Goal: Task Accomplishment & Management: Manage account settings

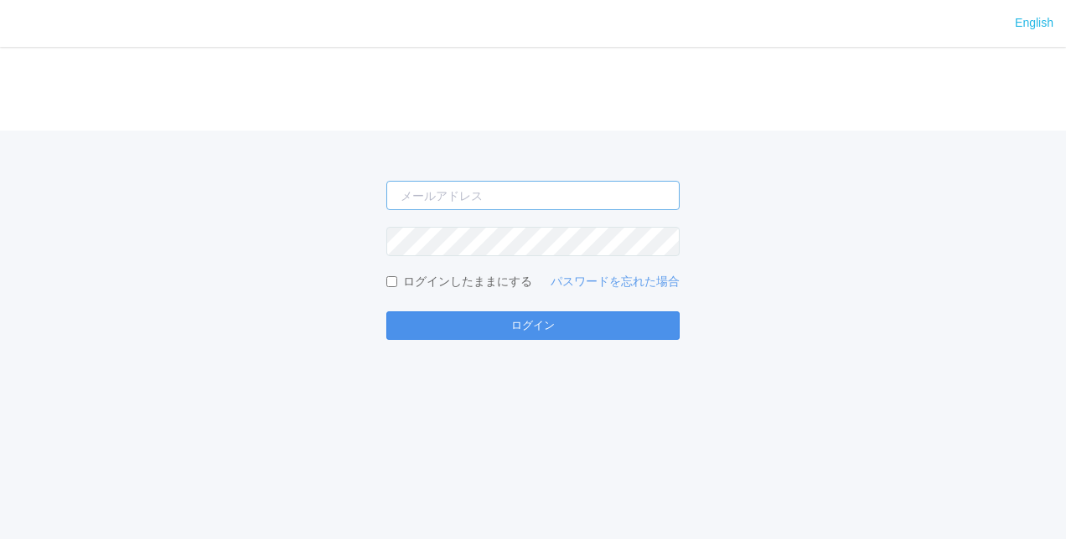
type input "[PERSON_NAME][EMAIL_ADDRESS][DOMAIN_NAME]"
click at [533, 335] on button "ログイン" at bounding box center [532, 326] width 293 height 28
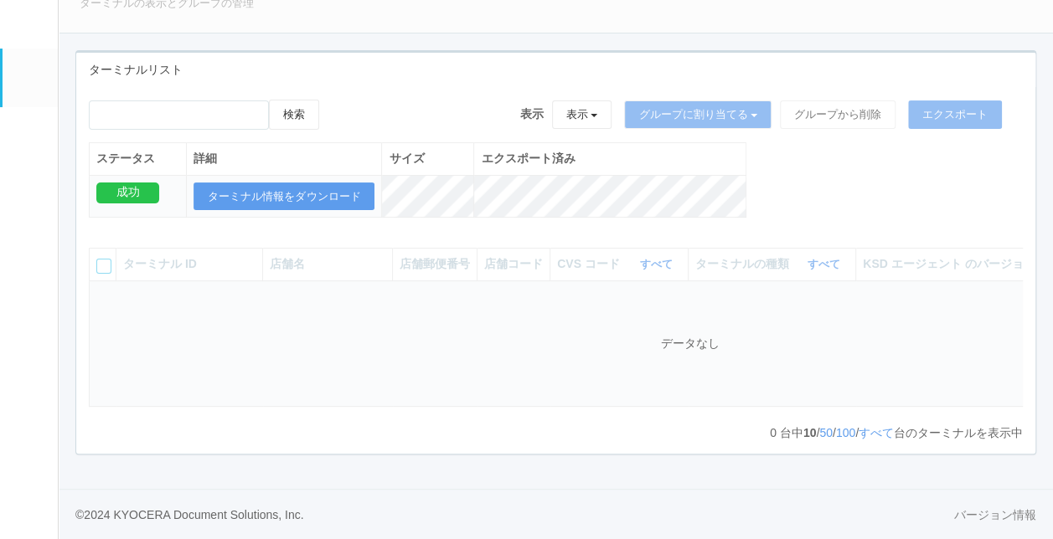
scroll to position [111, 0]
drag, startPoint x: 422, startPoint y: 75, endPoint x: 235, endPoint y: 61, distance: 188.2
click at [421, 87] on div "検索 表示 表示 すべてのターミナル 未割り当てのターミナル グループを追加 グループ名を編集 アーカイブ済みのターミナル グループに割り当てる グループを追…" at bounding box center [555, 270] width 959 height 367
click at [40, 15] on link "ユーザー" at bounding box center [30, 22] width 55 height 51
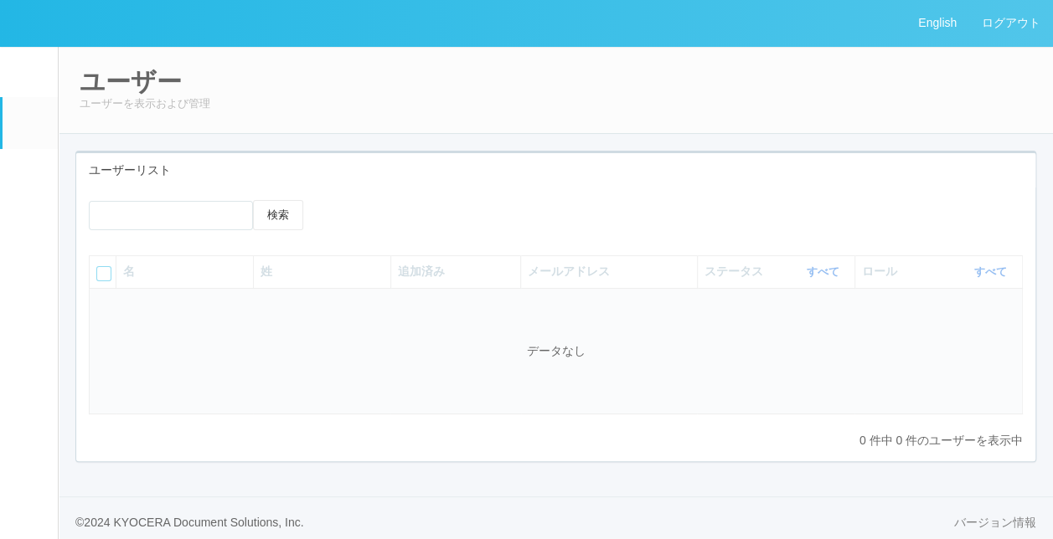
click at [29, 126] on em at bounding box center [29, 126] width 0 height 0
click at [23, 58] on link "イベントログ" at bounding box center [30, 71] width 55 height 51
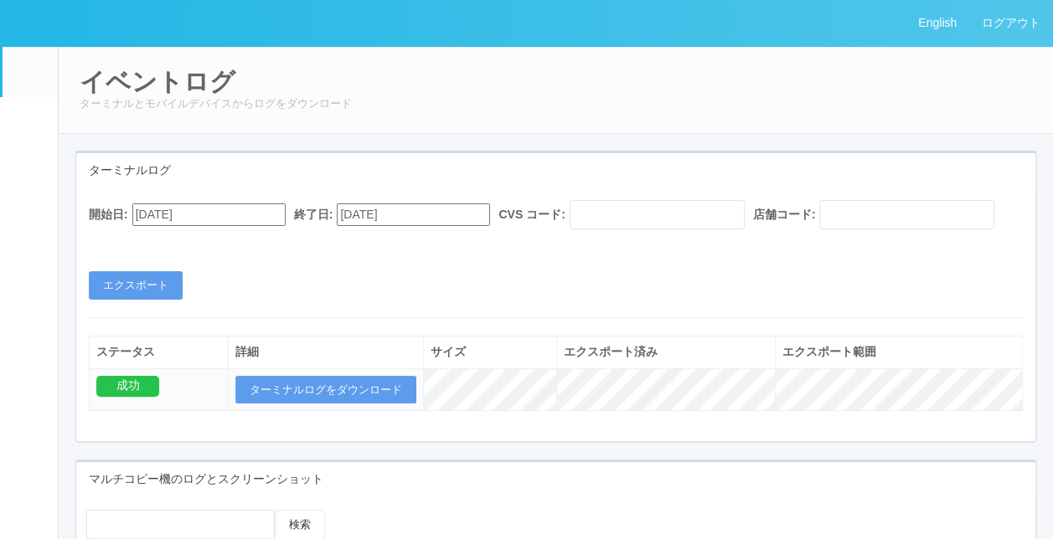
click at [28, 207] on link "ターミナル" at bounding box center [30, 178] width 55 height 59
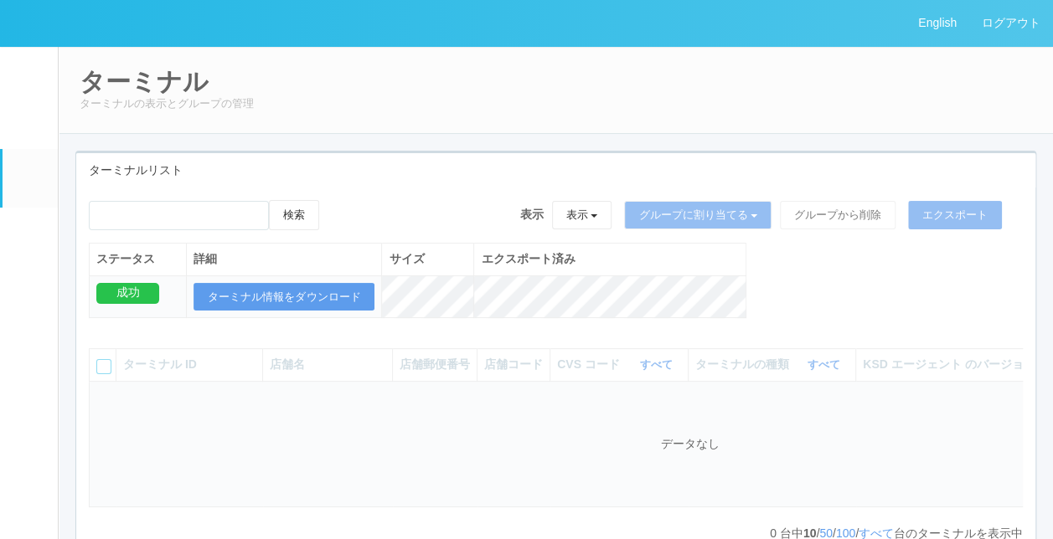
click at [29, 275] on link "メンテナンス通知" at bounding box center [30, 285] width 55 height 51
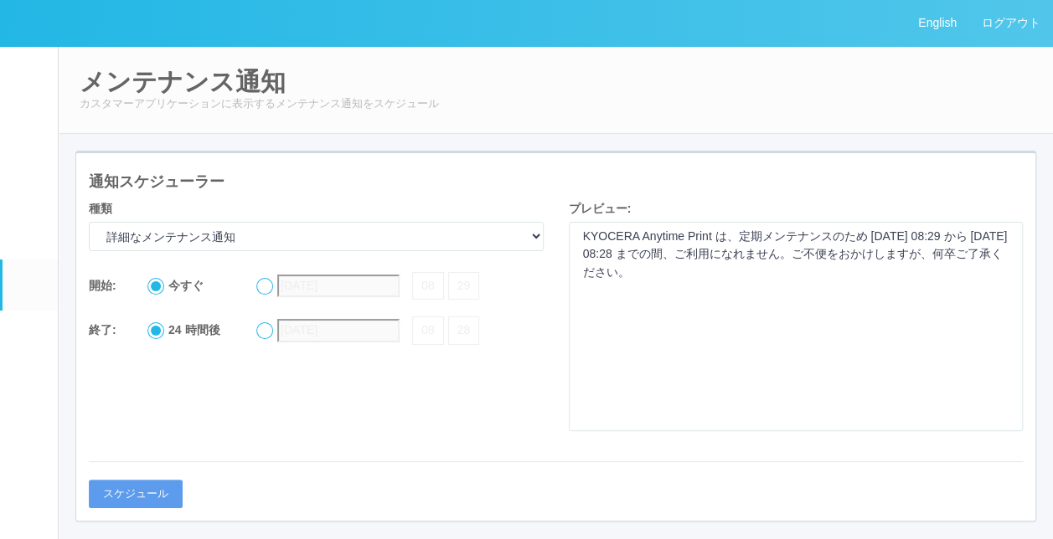
click at [27, 251] on link "パッケージ" at bounding box center [30, 233] width 55 height 51
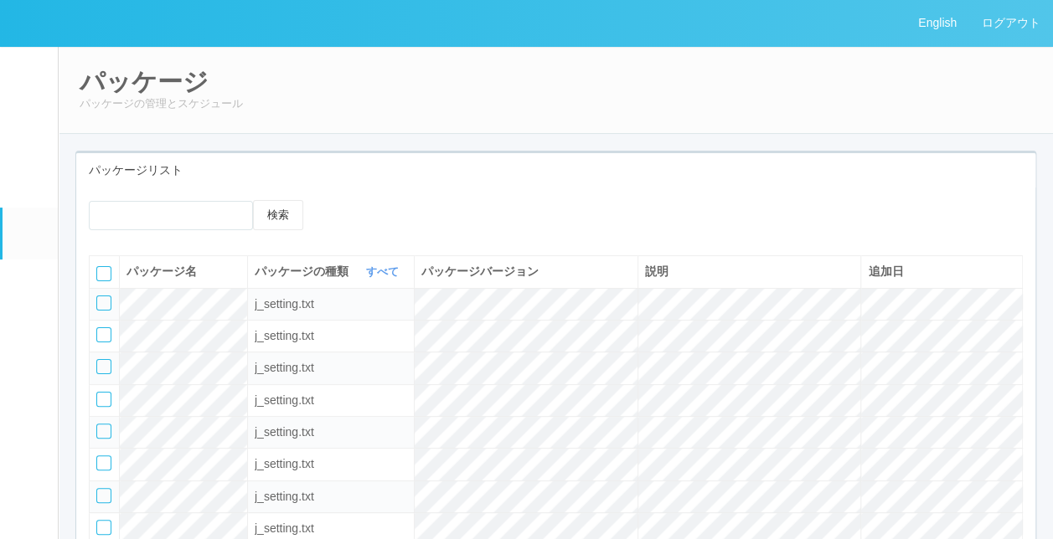
click at [29, 289] on em at bounding box center [29, 289] width 0 height 0
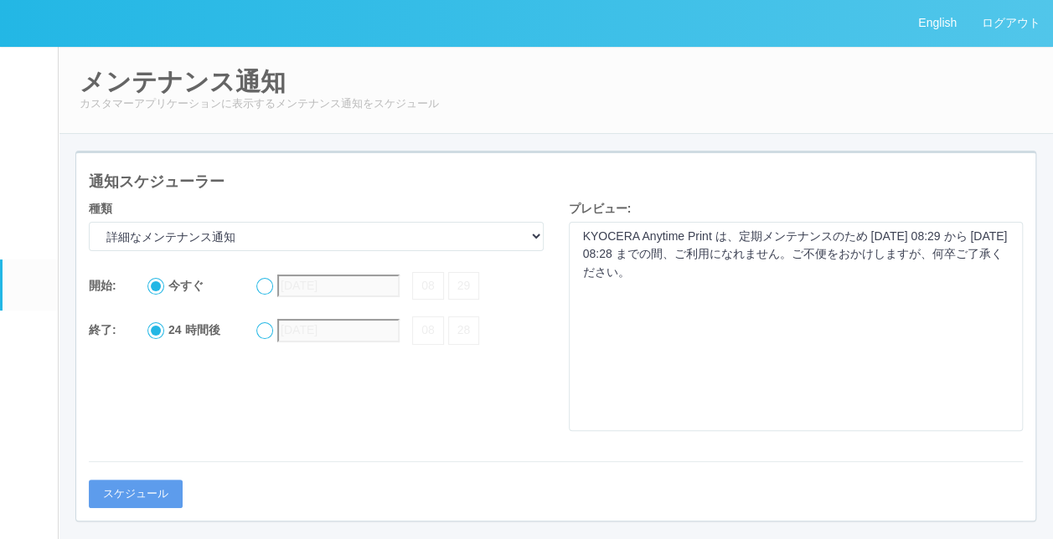
click at [34, 362] on link "クライアントリンク" at bounding box center [30, 336] width 55 height 51
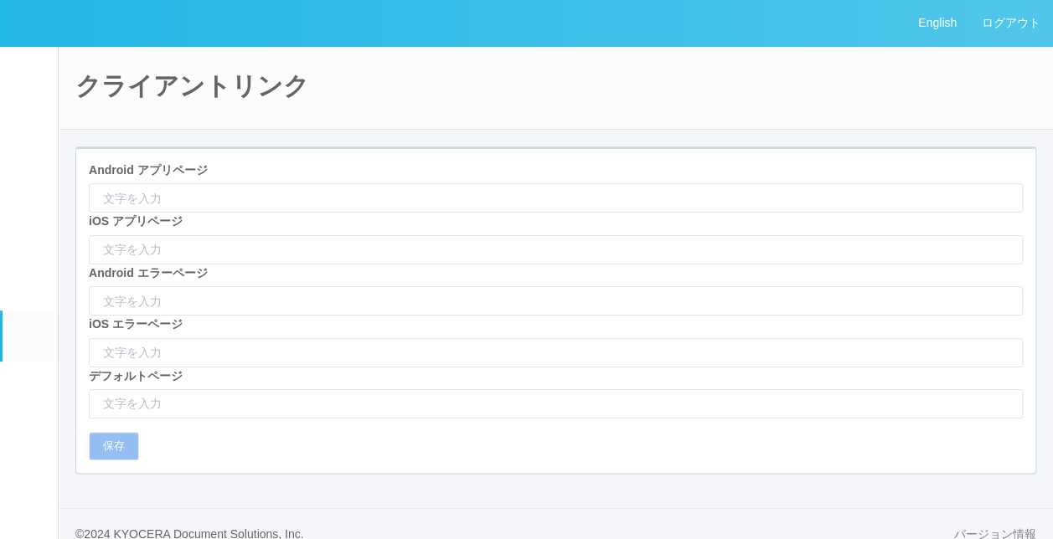
type input "[URL][DOMAIN_NAME]"
type input "itms-apps://[DOMAIN_NAME][URL]"
type input "/html/appNotFound.html"
type input "[URL][DOMAIN_NAME]"
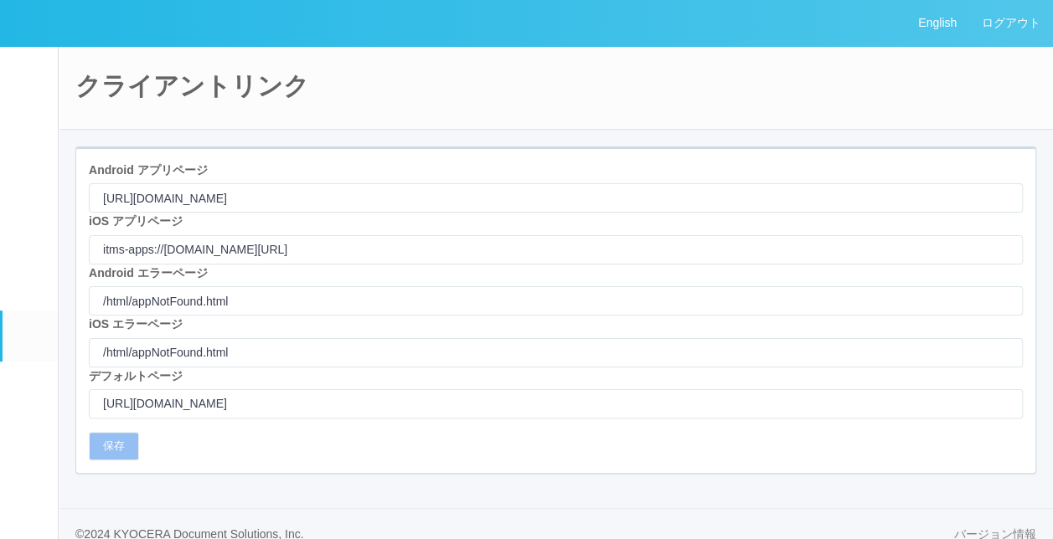
click at [29, 237] on em at bounding box center [29, 237] width 0 height 0
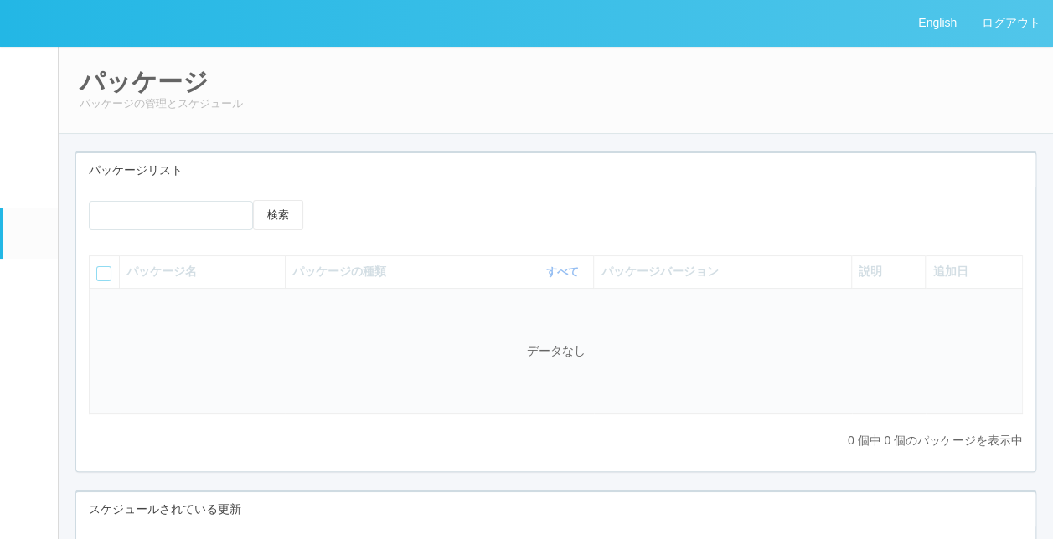
click at [28, 84] on link "イベントログ" at bounding box center [30, 71] width 55 height 51
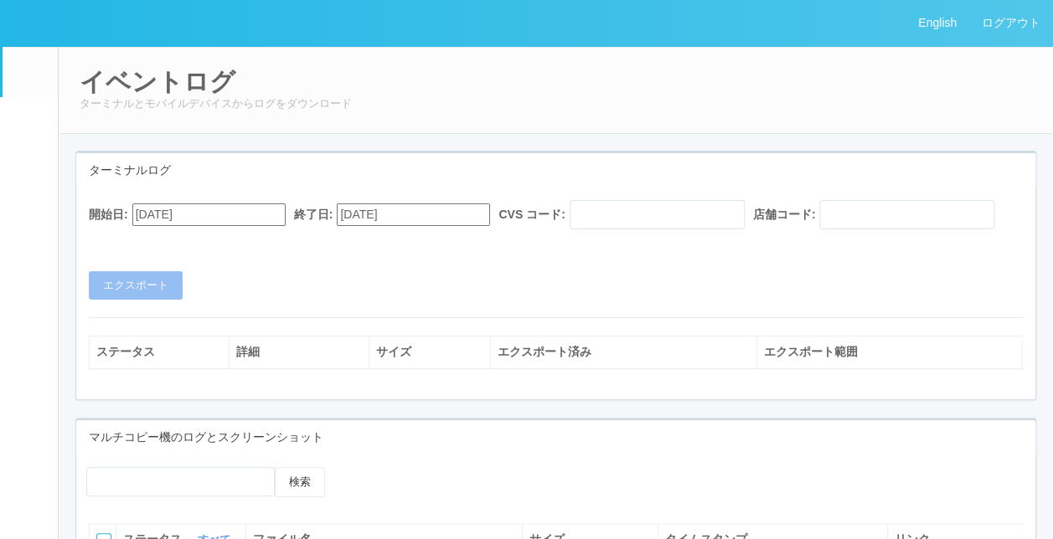
click at [39, 184] on link "ターミナル" at bounding box center [30, 178] width 55 height 59
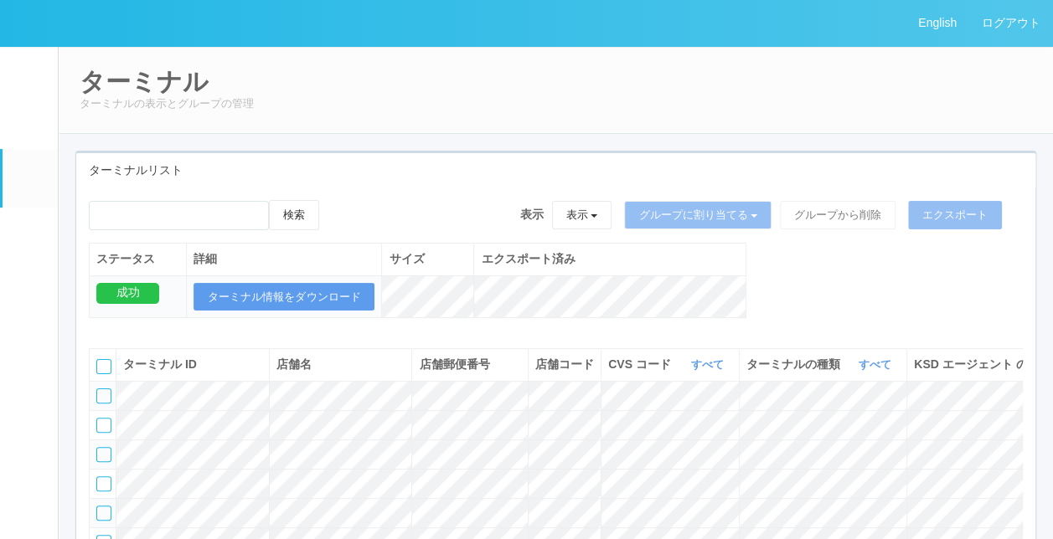
click at [466, 174] on div "ターミナルリスト" at bounding box center [555, 170] width 959 height 34
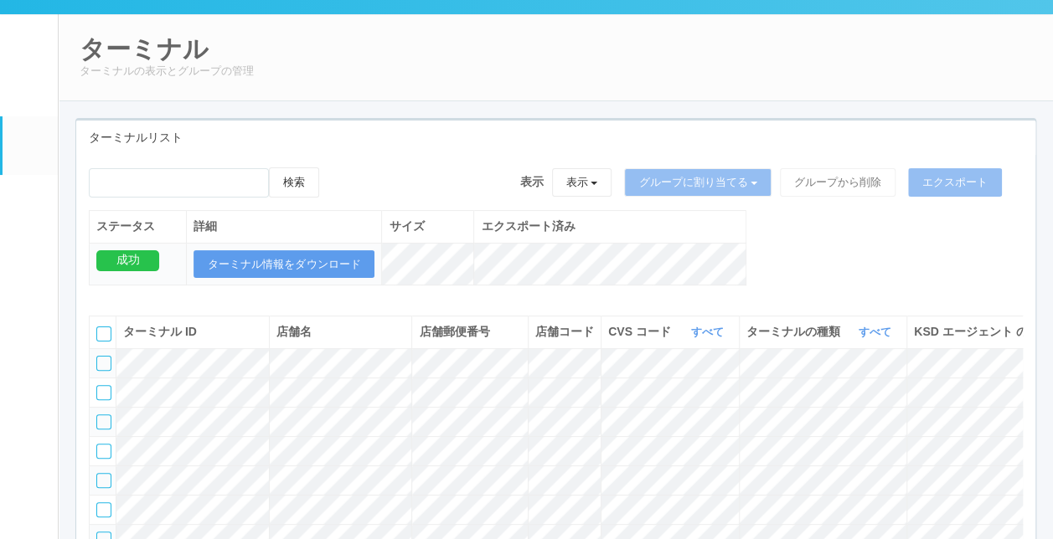
scroll to position [84, 0]
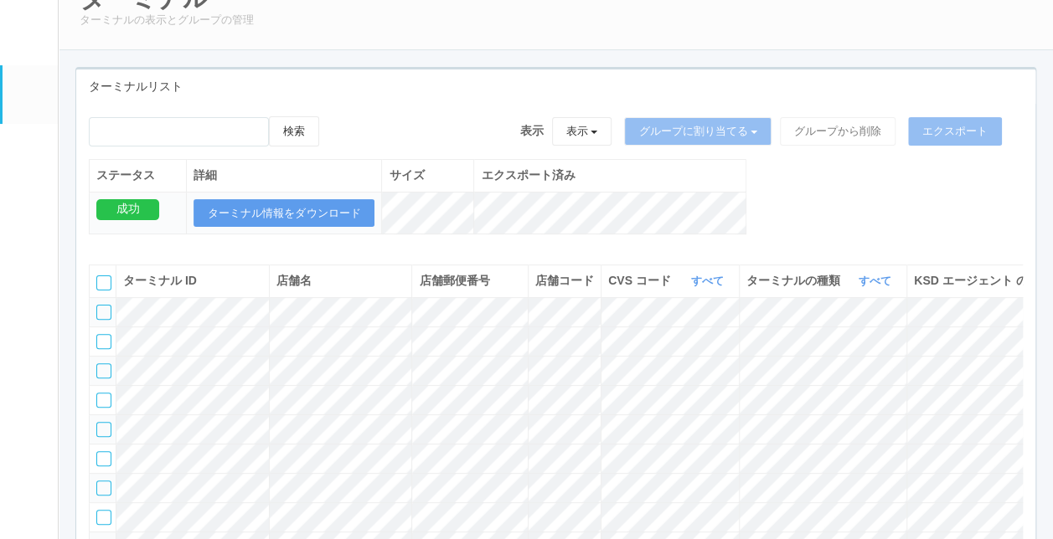
click at [40, 161] on link "パッケージ" at bounding box center [30, 149] width 55 height 51
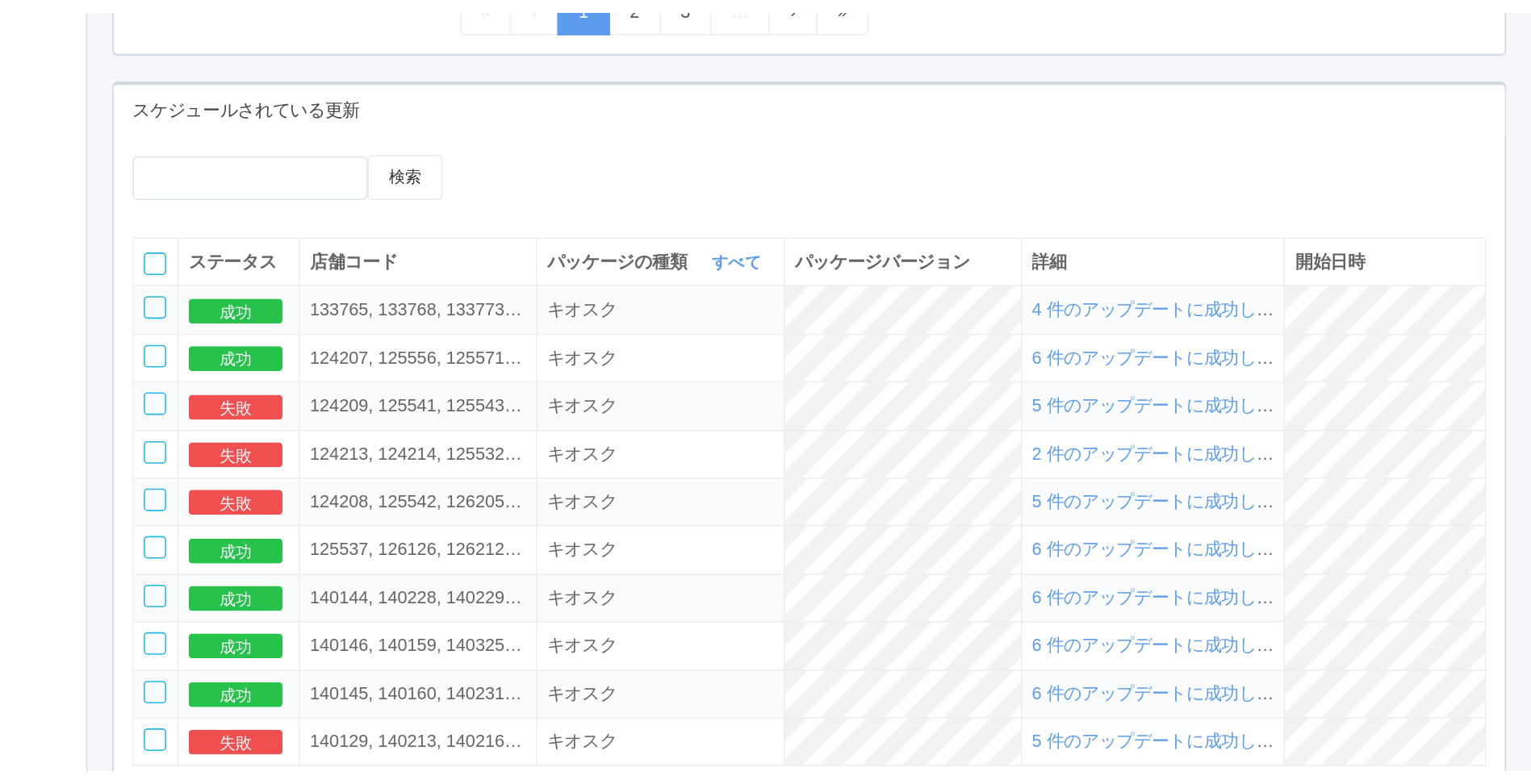
scroll to position [470, 0]
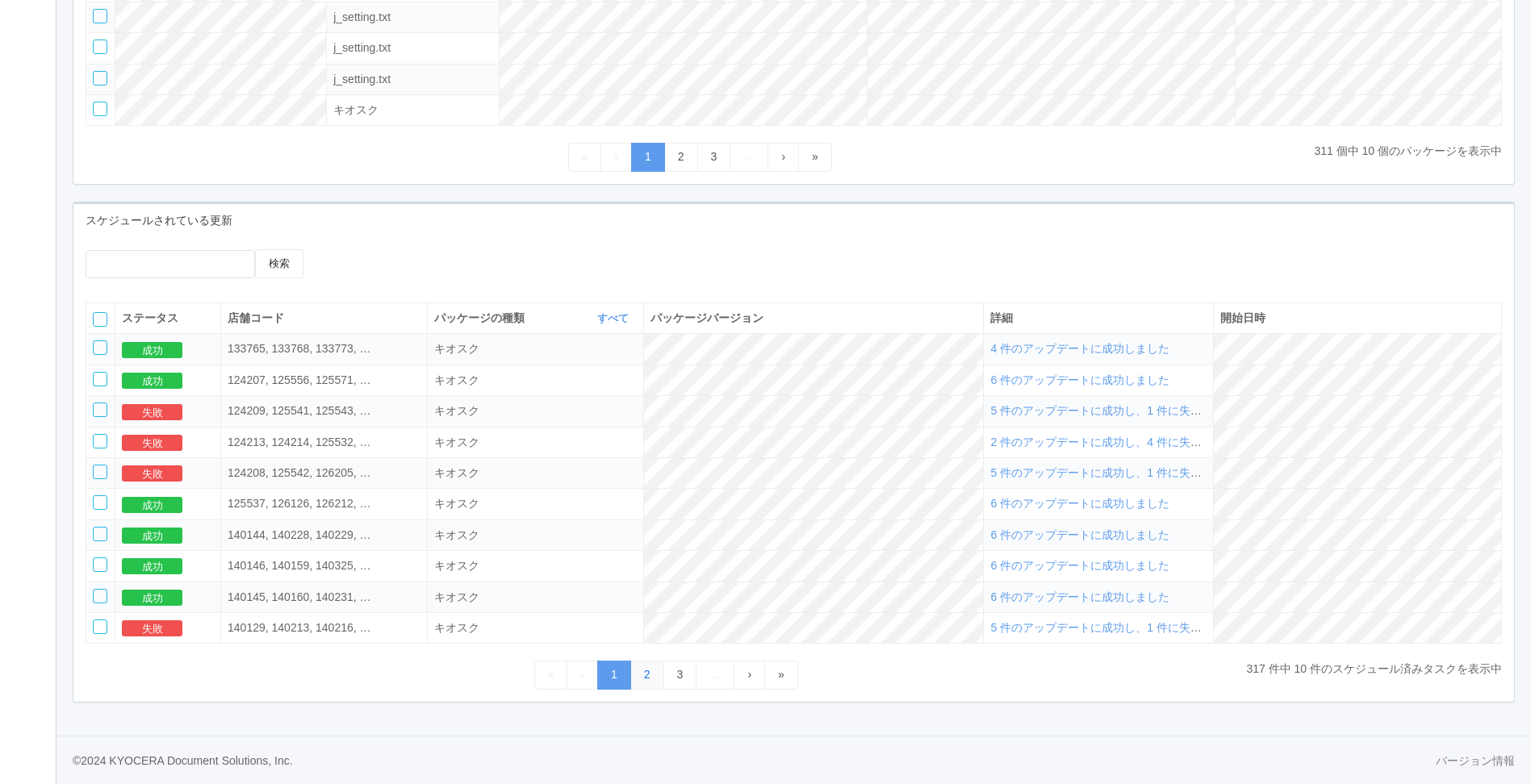
click at [645, 519] on link "2" at bounding box center [647, 674] width 34 height 28
click at [676, 519] on link "3" at bounding box center [680, 674] width 34 height 28
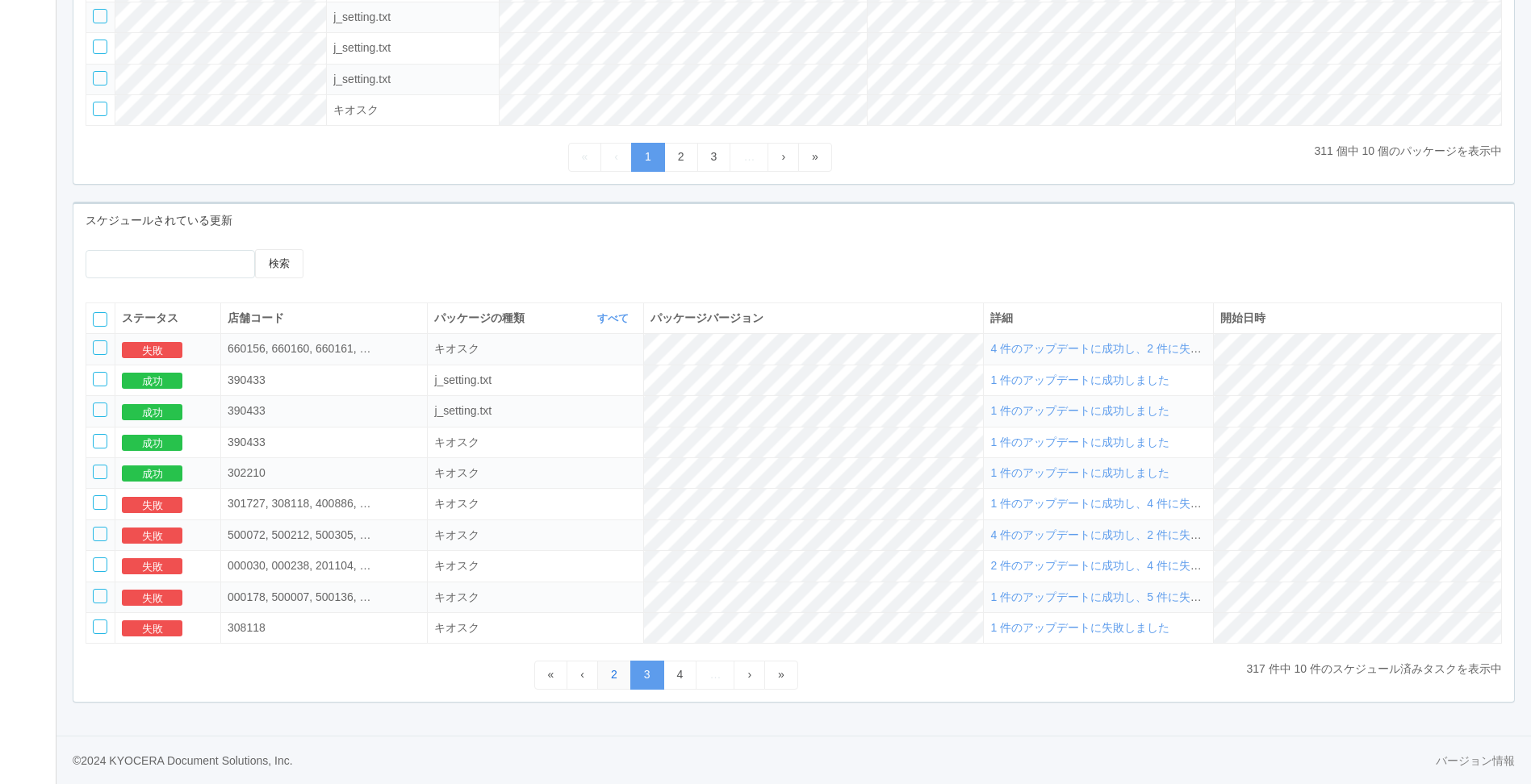
click at [606, 519] on link "2" at bounding box center [614, 674] width 34 height 28
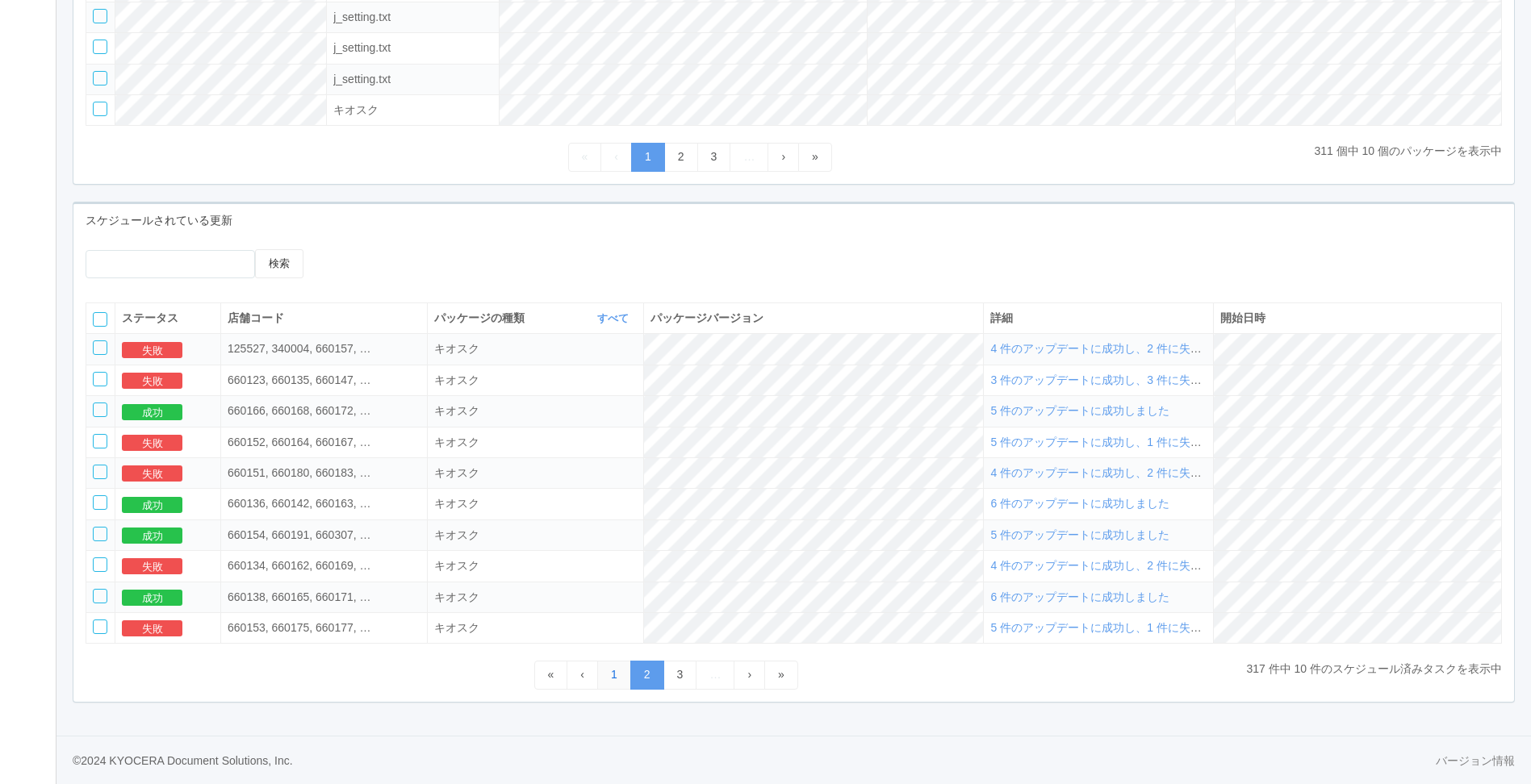
click at [609, 519] on link "1" at bounding box center [614, 674] width 34 height 28
click at [155, 445] on button "失敗" at bounding box center [151, 443] width 61 height 16
click at [166, 436] on button "失敗" at bounding box center [151, 443] width 61 height 16
click at [1026, 444] on span "2 件のアップデートに成功し、4 件に失敗しました" at bounding box center [1119, 441] width 256 height 13
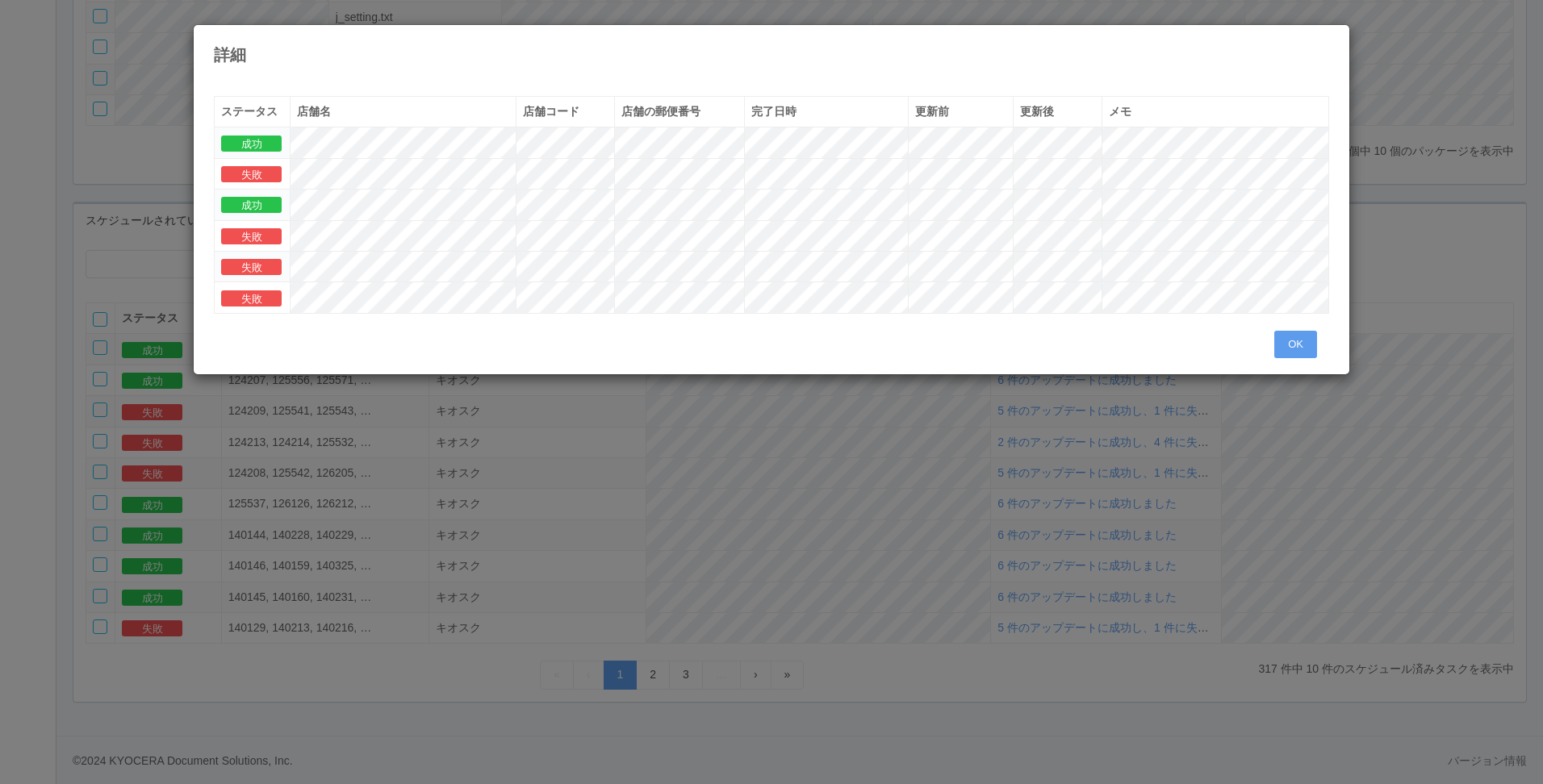
drag, startPoint x: 1409, startPoint y: 434, endPoint x: 1221, endPoint y: 455, distance: 189.2
click at [1026, 438] on div "詳細 « ‹ 1 › » ステータス 店舗名 店舗コード 店舗の郵便番号 完了日時 更新前 更新後 メモ 成功 失敗 成功 失敗 失敗 失敗 OK" at bounding box center [772, 392] width 1543 height 784
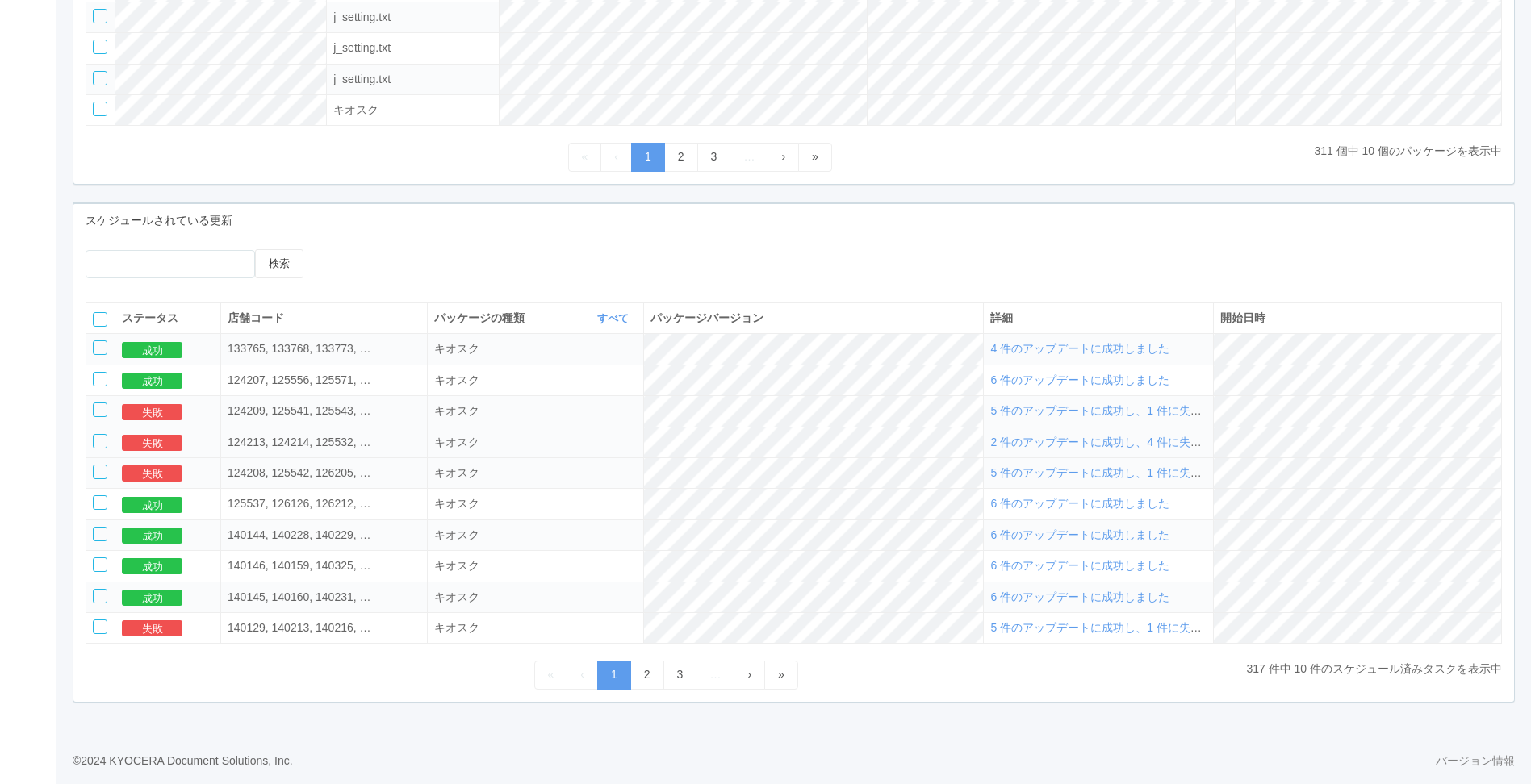
click at [1026, 454] on td "2 件のアップデートに成功し、4 件に失敗しました" at bounding box center [1098, 442] width 230 height 31
click at [161, 442] on button "失敗" at bounding box center [151, 443] width 61 height 16
drag, startPoint x: 480, startPoint y: 257, endPoint x: 497, endPoint y: 271, distance: 22.0
click at [480, 257] on div at bounding box center [502, 255] width 324 height 13
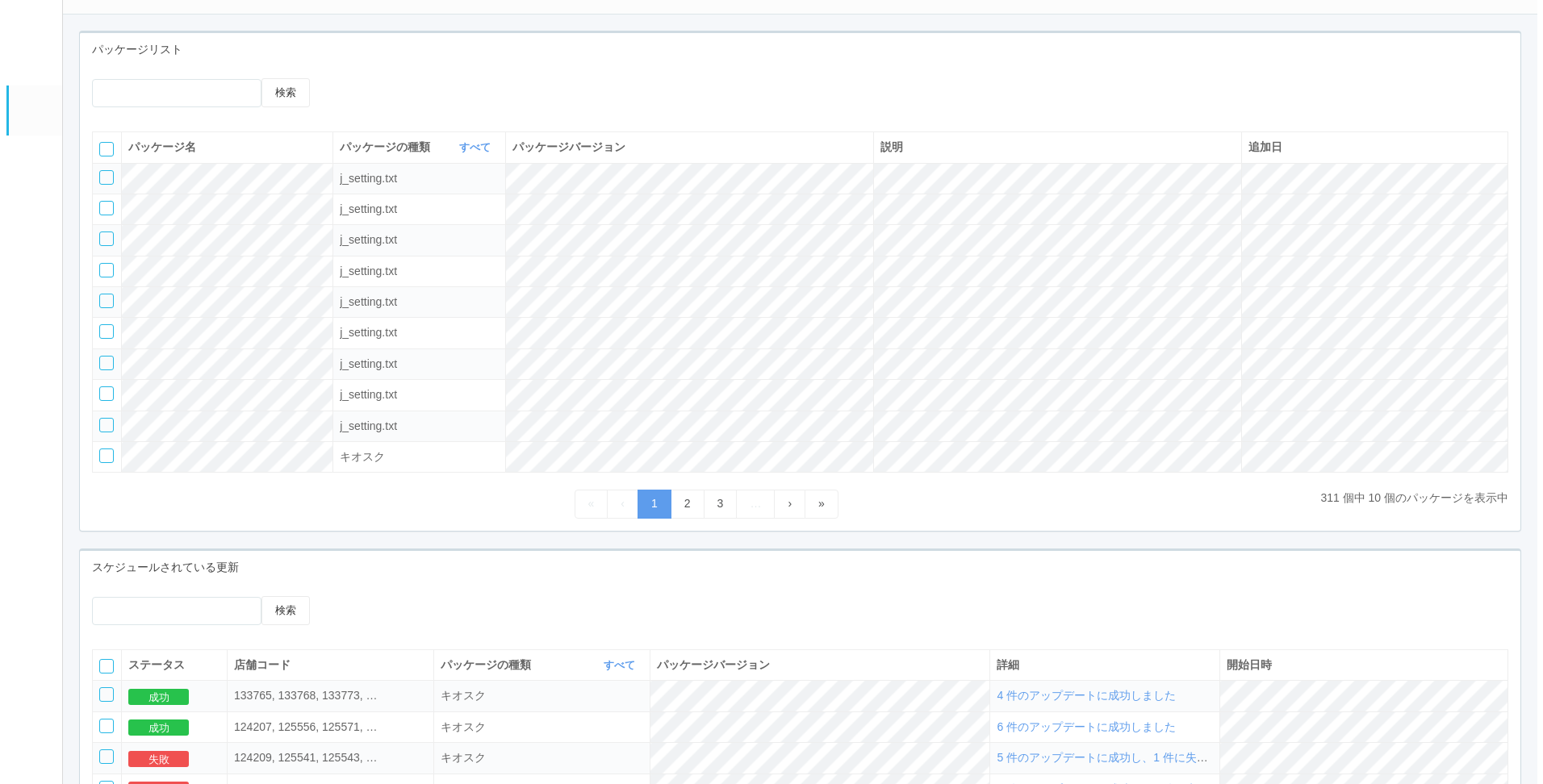
scroll to position [0, 0]
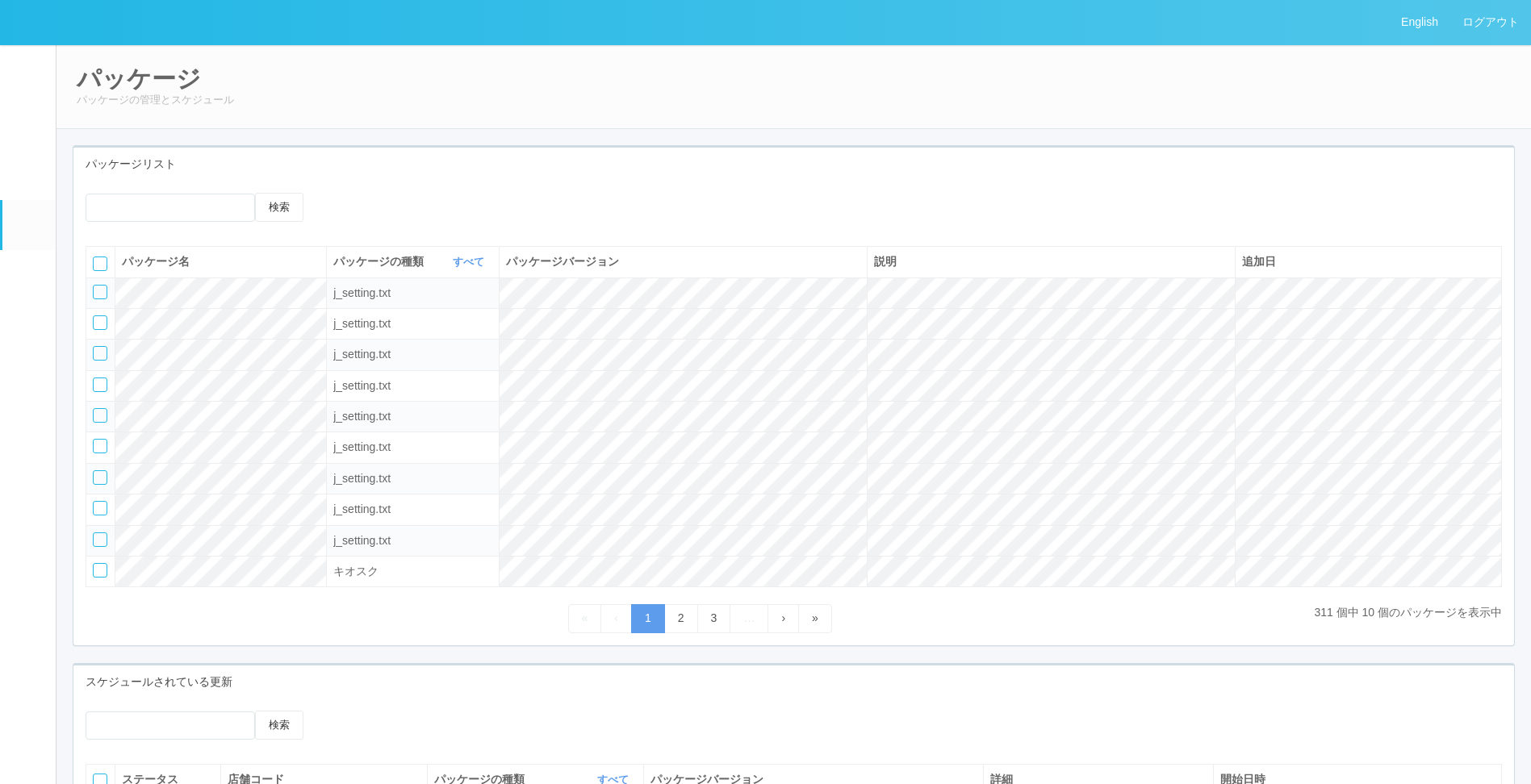
click at [1026, 87] on h2 "パッケージ" at bounding box center [794, 79] width 1435 height 27
click at [1026, 33] on link "ログアウト" at bounding box center [1491, 22] width 81 height 44
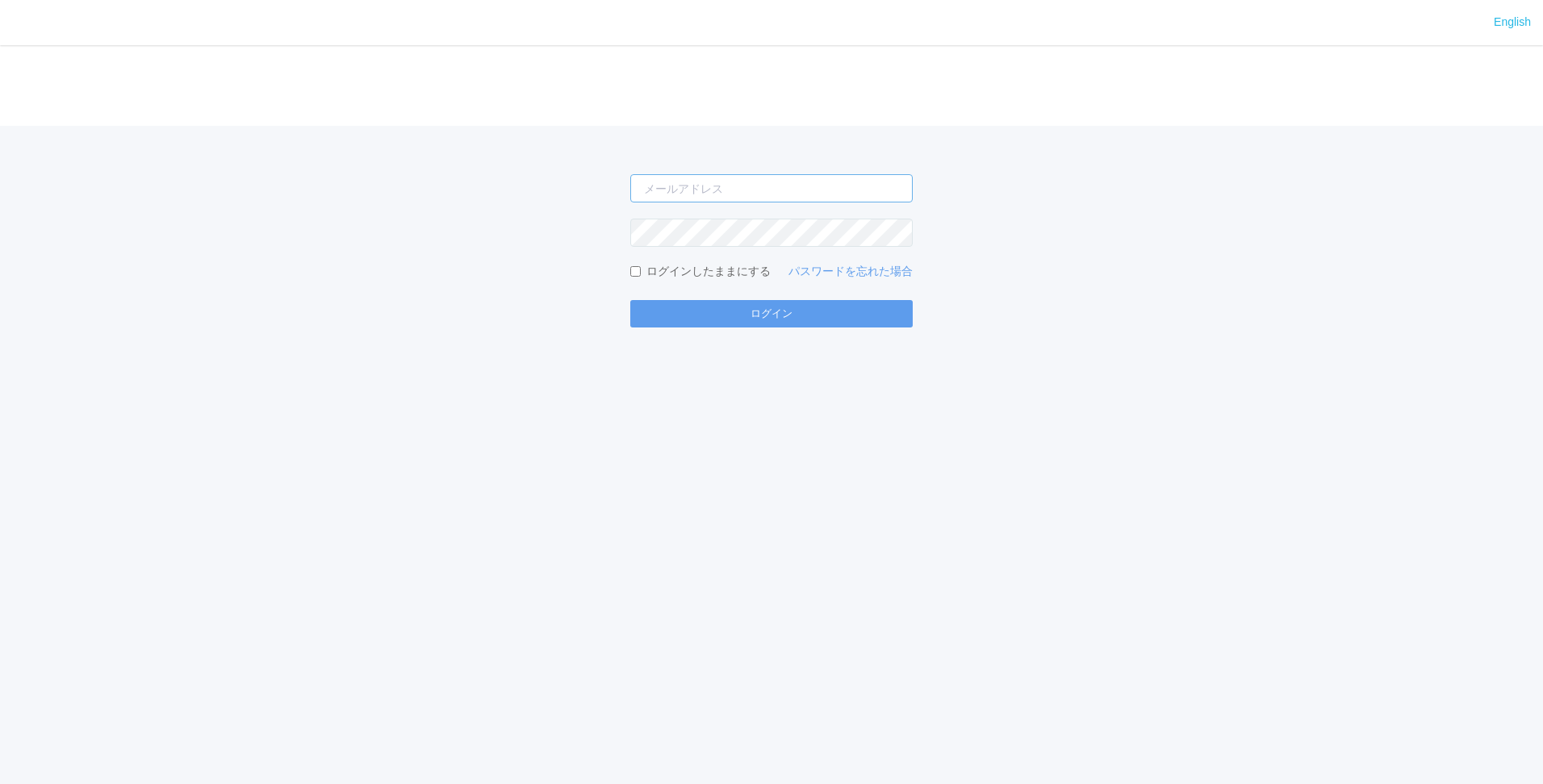
type input "[PERSON_NAME][EMAIL_ADDRESS][DOMAIN_NAME]"
click at [753, 307] on button "ログイン" at bounding box center [771, 314] width 282 height 27
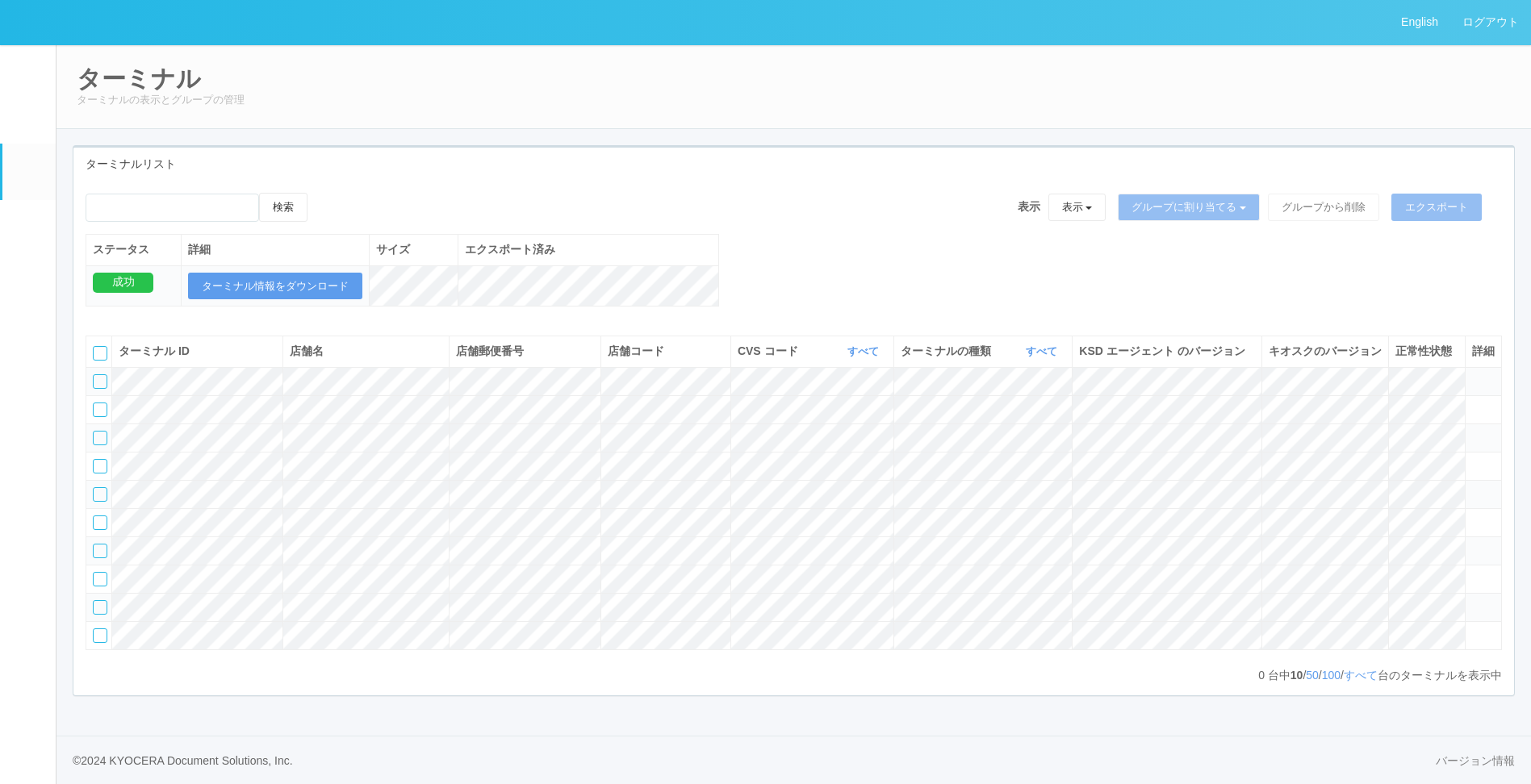
click at [38, 68] on link "イベントログ" at bounding box center [29, 68] width 53 height 49
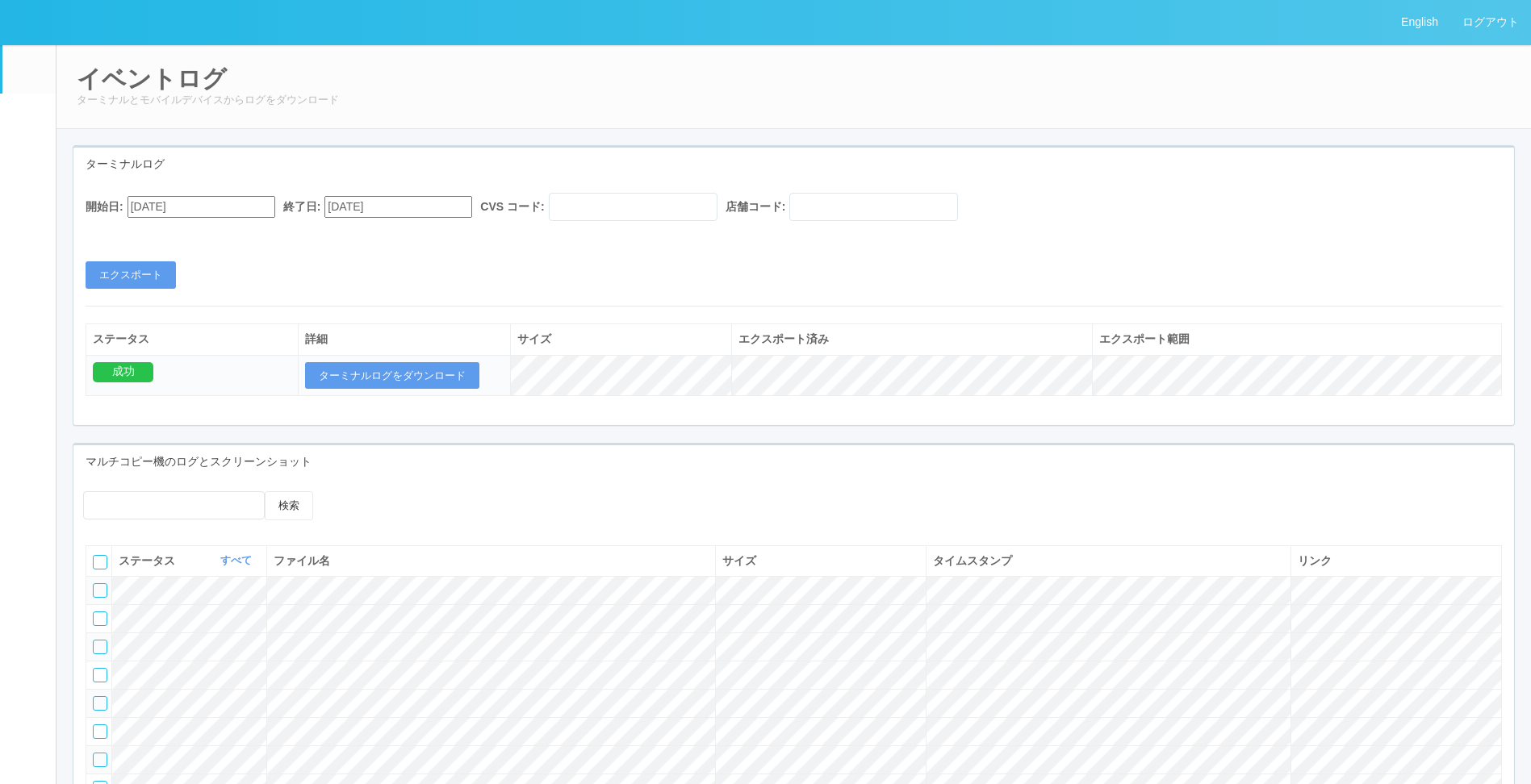
click at [17, 492] on link "ドキュメントを管理" at bounding box center [29, 472] width 53 height 49
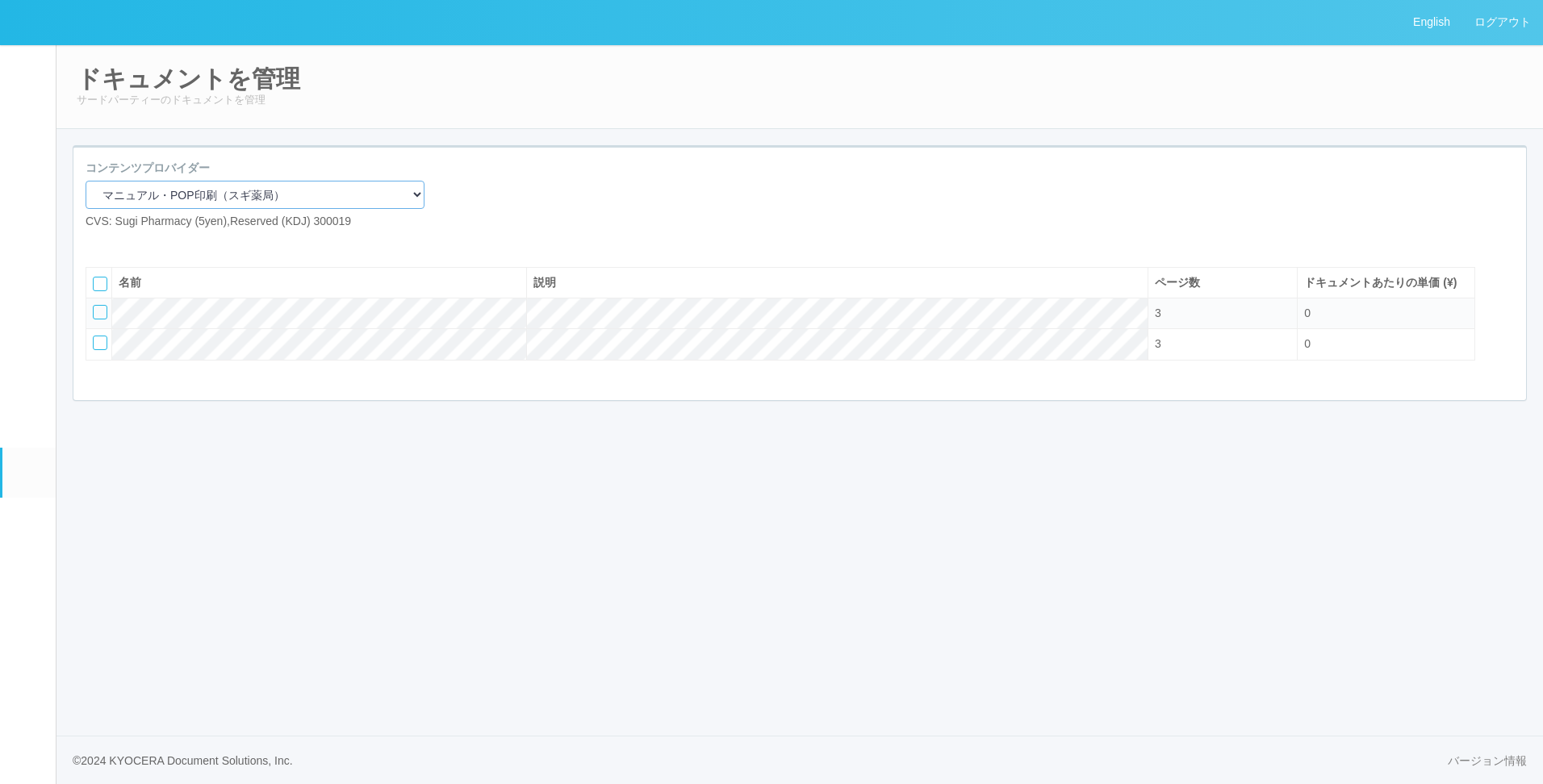
click at [198, 186] on select "マニュアル・POP印刷（スギ薬局） マニュアル・POP印刷（DY） マニュアル・POP印刷（共通） マニュアル・POP印刷（セコマ） マニュアル・POP印刷（…" at bounding box center [255, 195] width 339 height 28
click at [86, 181] on select "マニュアル・POP印刷（スギ薬局） マニュアル・POP印刷（DY） マニュアル・POP印刷（共通） マニュアル・POP印刷（セコマ） マニュアル・POP印刷（…" at bounding box center [255, 195] width 339 height 28
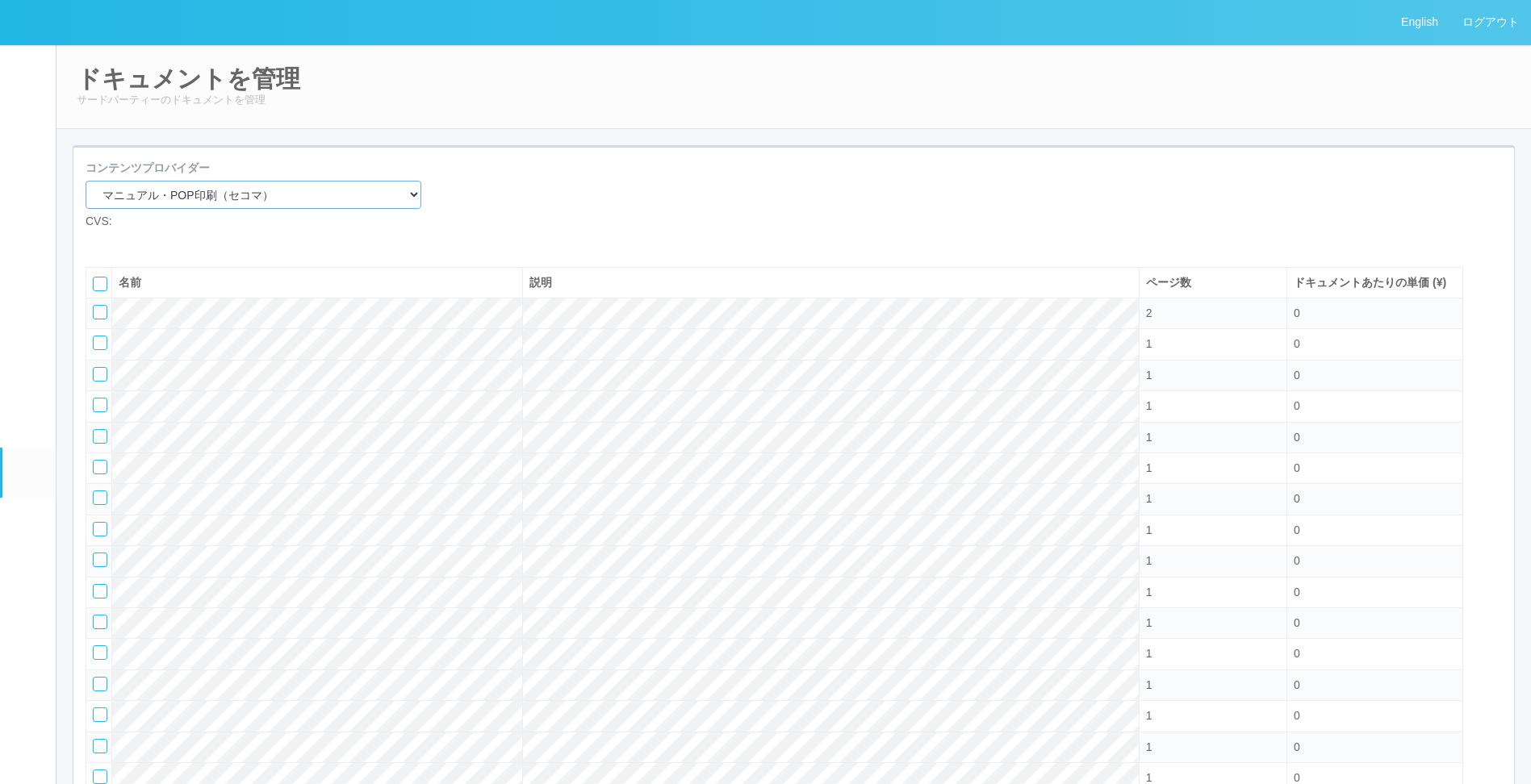
drag, startPoint x: 235, startPoint y: 195, endPoint x: 233, endPoint y: 204, distance: 9.2
click at [235, 195] on select "マニュアル・POP印刷（スギ薬局） マニュアル・POP印刷（DY） マニュアル・POP印刷（共通） マニュアル・POP印刷（セコマ） マニュアル・POP印刷（…" at bounding box center [253, 195] width 335 height 28
select select "2675a027-92d1-4d15-9c89-2cfcde6263c3"
click at [86, 181] on select "マニュアル・POP印刷（スギ薬局） マニュアル・POP印刷（DY） マニュアル・POP印刷（共通） マニュアル・POP印刷（セコマ） マニュアル・POP印刷（…" at bounding box center [253, 195] width 335 height 28
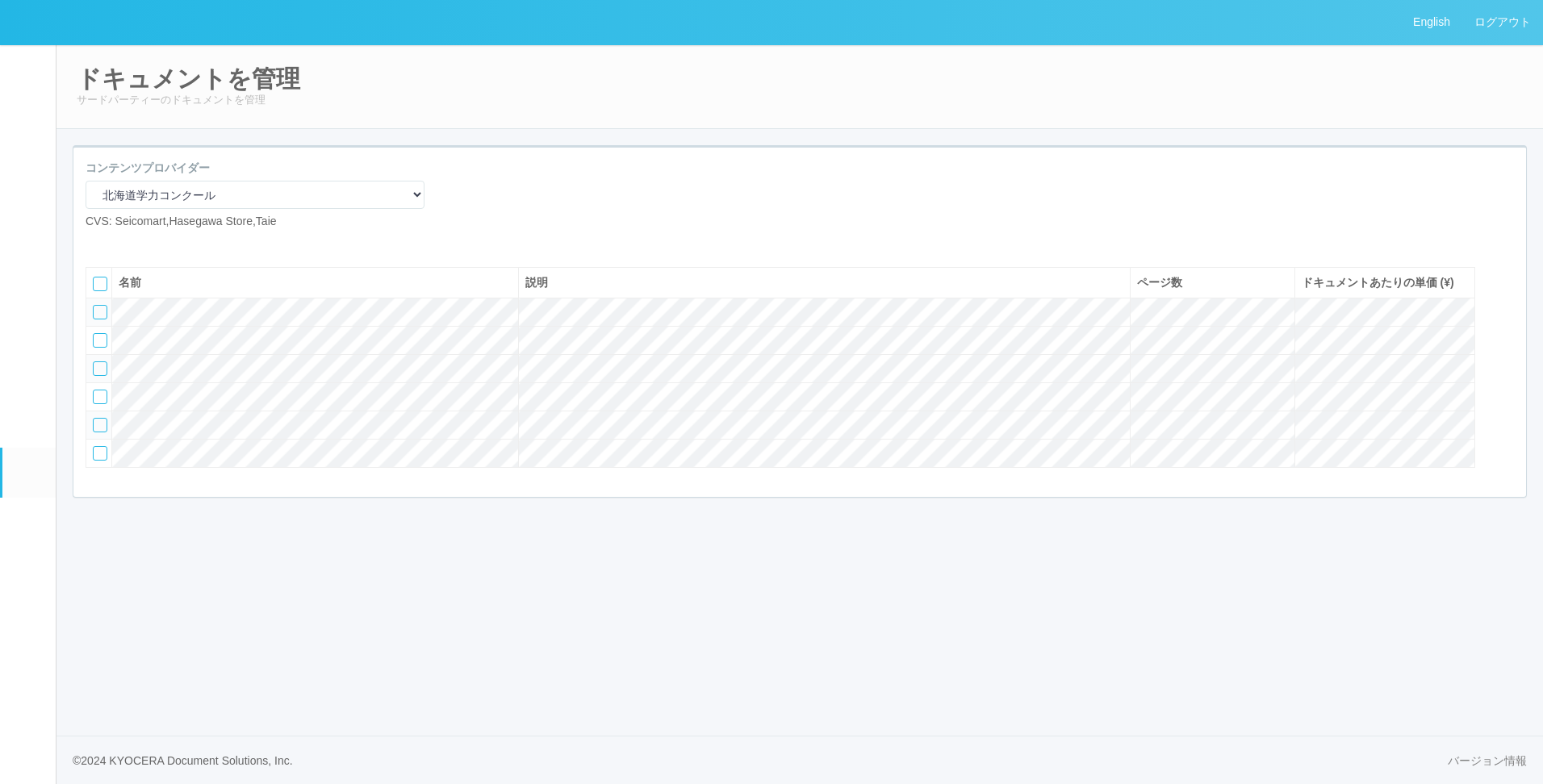
click at [562, 232] on div "コンテンツプロバイダー マニュアル・POP印刷（スギ薬局） マニュアル・POP印刷（DY） マニュアル・POP印刷（共通） マニュアル・POP印刷（セコマ） …" at bounding box center [799, 201] width 1452 height 83
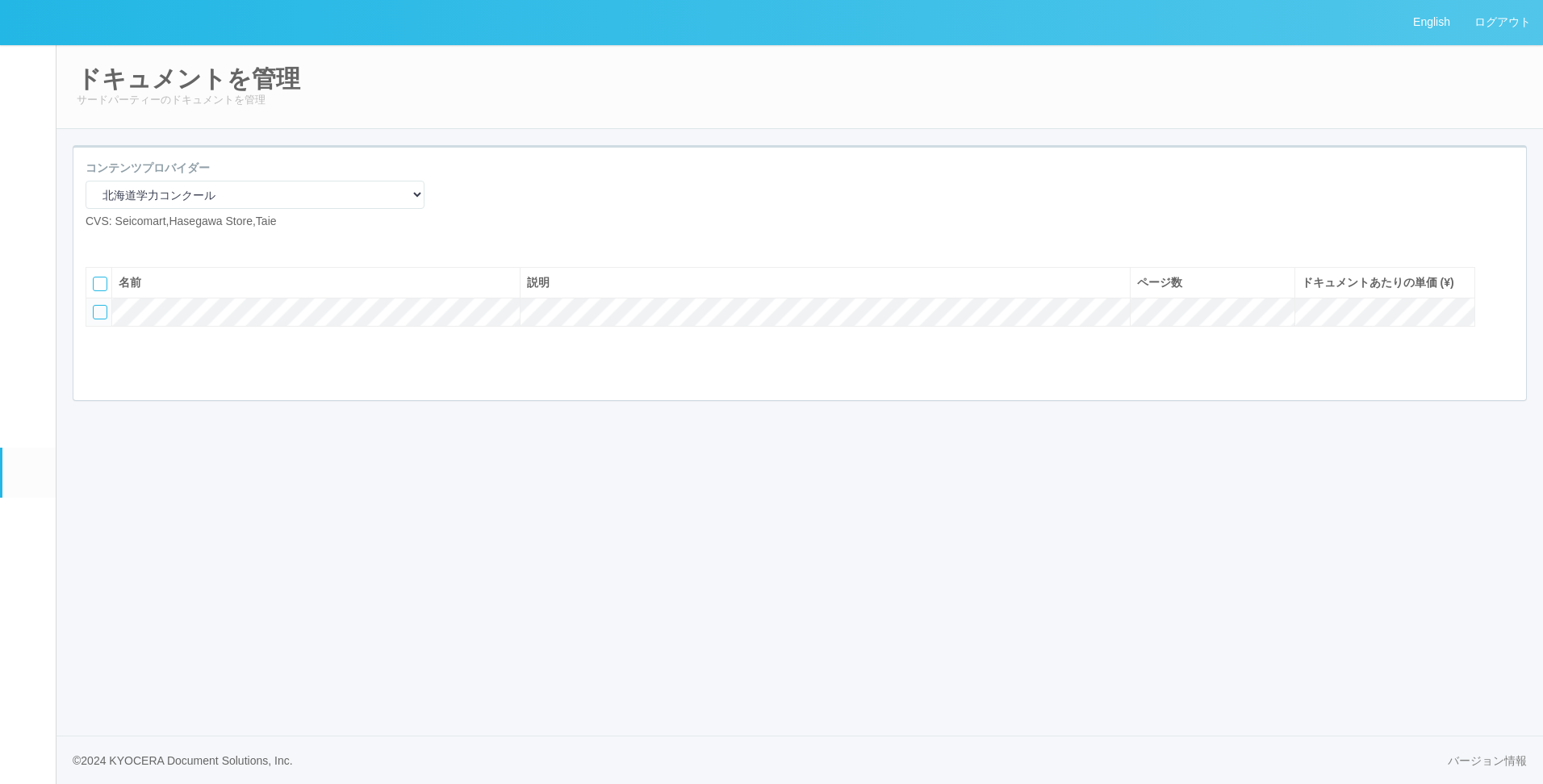
click at [227, 418] on div "コンテンツプロバイダー マニュアル・POP印刷（スギ薬局） マニュアル・POP印刷（DY） マニュアル・POP印刷（共通） マニュアル・POP印刷（セコマ） …" at bounding box center [799, 281] width 1478 height 273
click at [197, 400] on div "コンテンツプロバイダー マニュアル・POP印刷（スギ薬局） マニュアル・POP印刷（DY） マニュアル・POP印刷（共通） マニュアル・POP印刷（セコマ） …" at bounding box center [799, 274] width 1452 height 252
click at [1026, 26] on link "ログアウト" at bounding box center [1503, 22] width 81 height 44
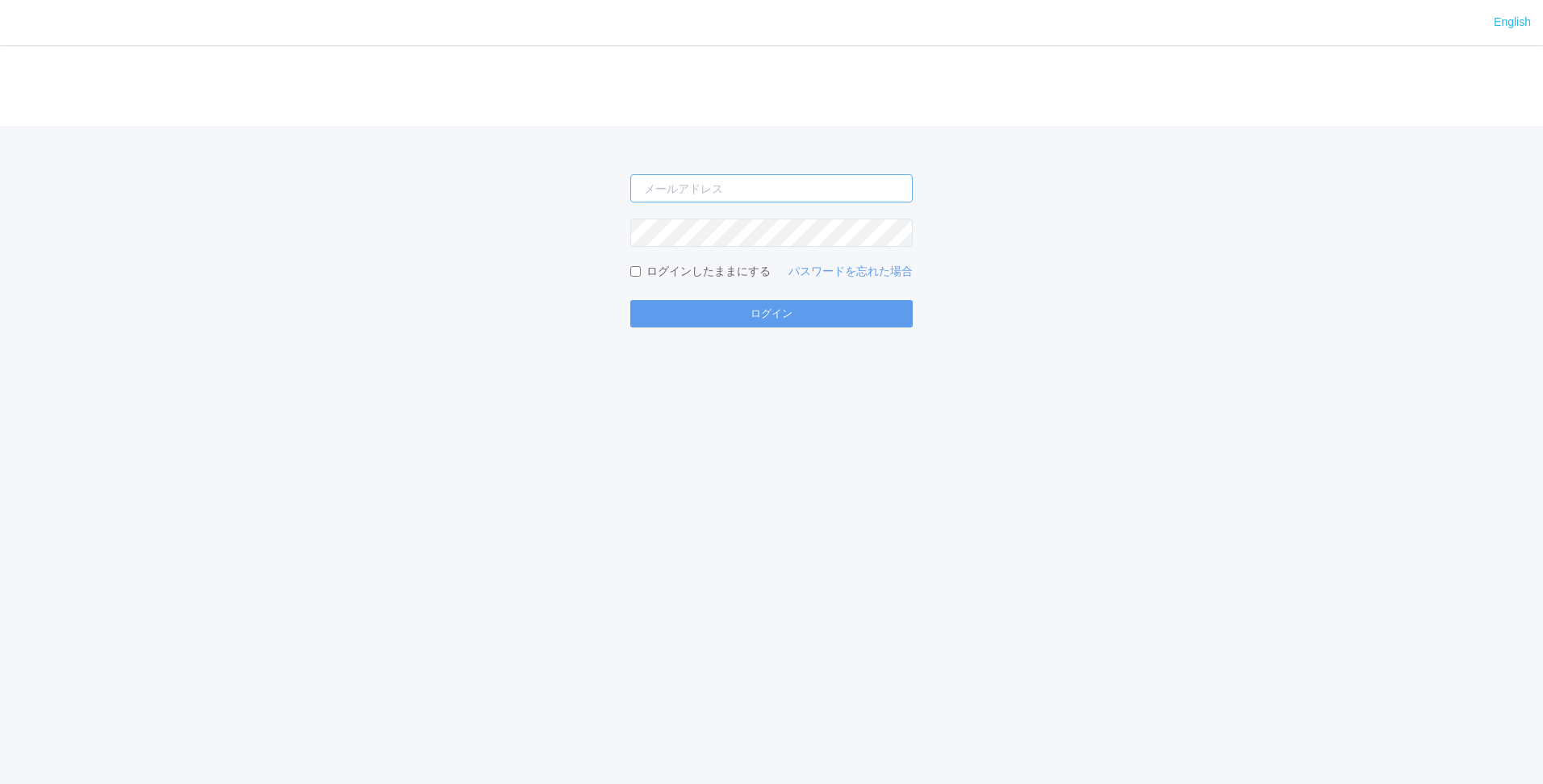
type input "[PERSON_NAME][EMAIL_ADDRESS][DOMAIN_NAME]"
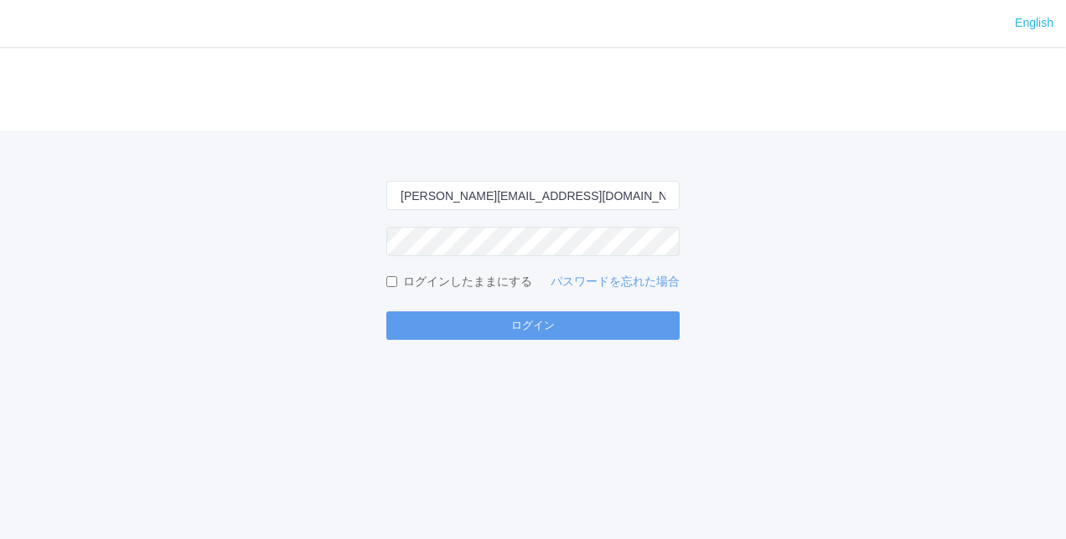
click at [246, 394] on div "English ログイン [PERSON_NAME][EMAIL_ADDRESS][DOMAIN_NAME] ログインしたままにする パスワードを忘れた場合 …" at bounding box center [533, 269] width 1066 height 539
click at [125, 233] on div "[PERSON_NAME][EMAIL_ADDRESS][DOMAIN_NAME] ログインしたままにする パスワードを忘れた場合 ログイン" at bounding box center [533, 235] width 1066 height 209
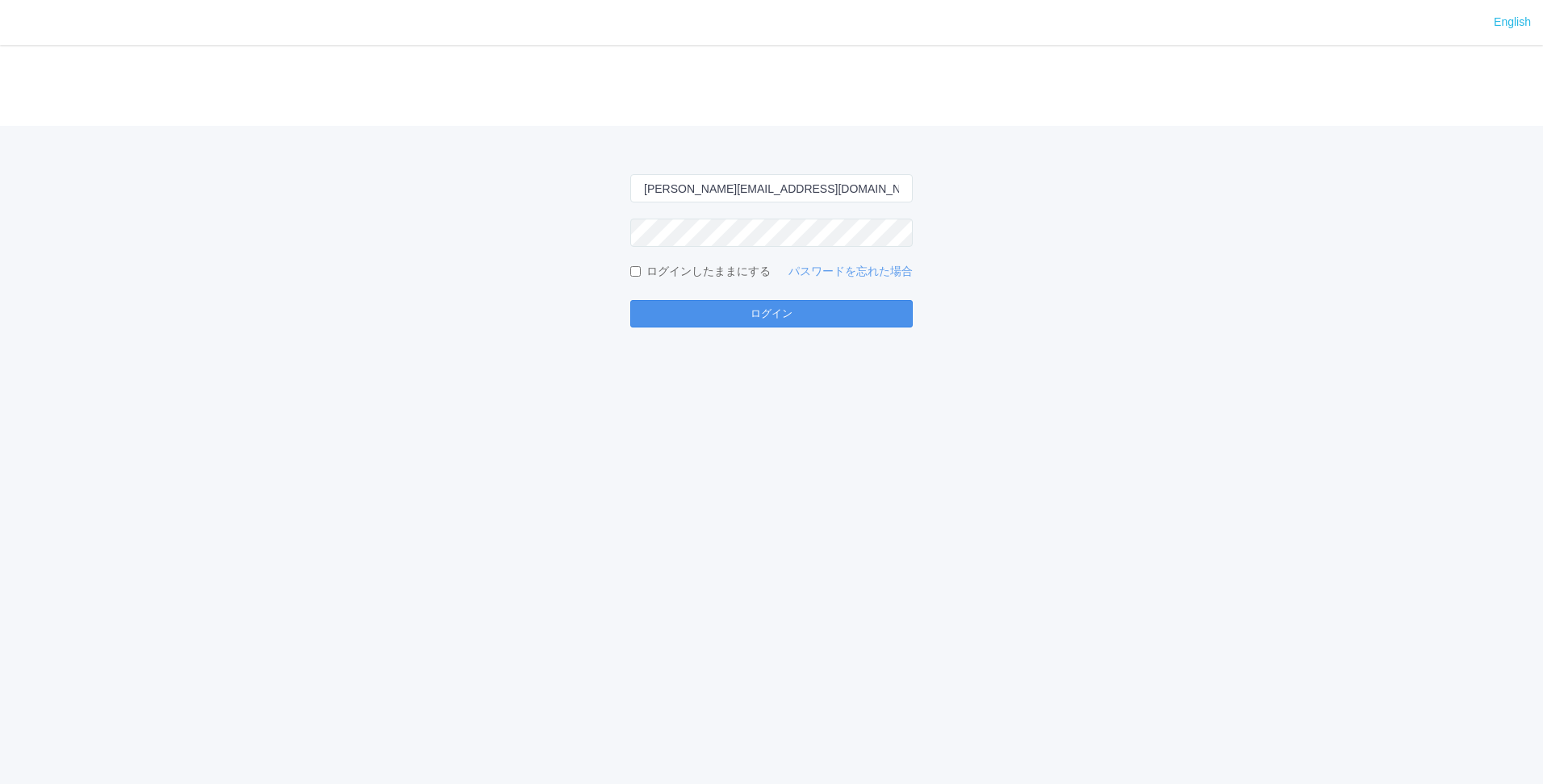
click at [788, 304] on button "ログイン" at bounding box center [771, 314] width 282 height 27
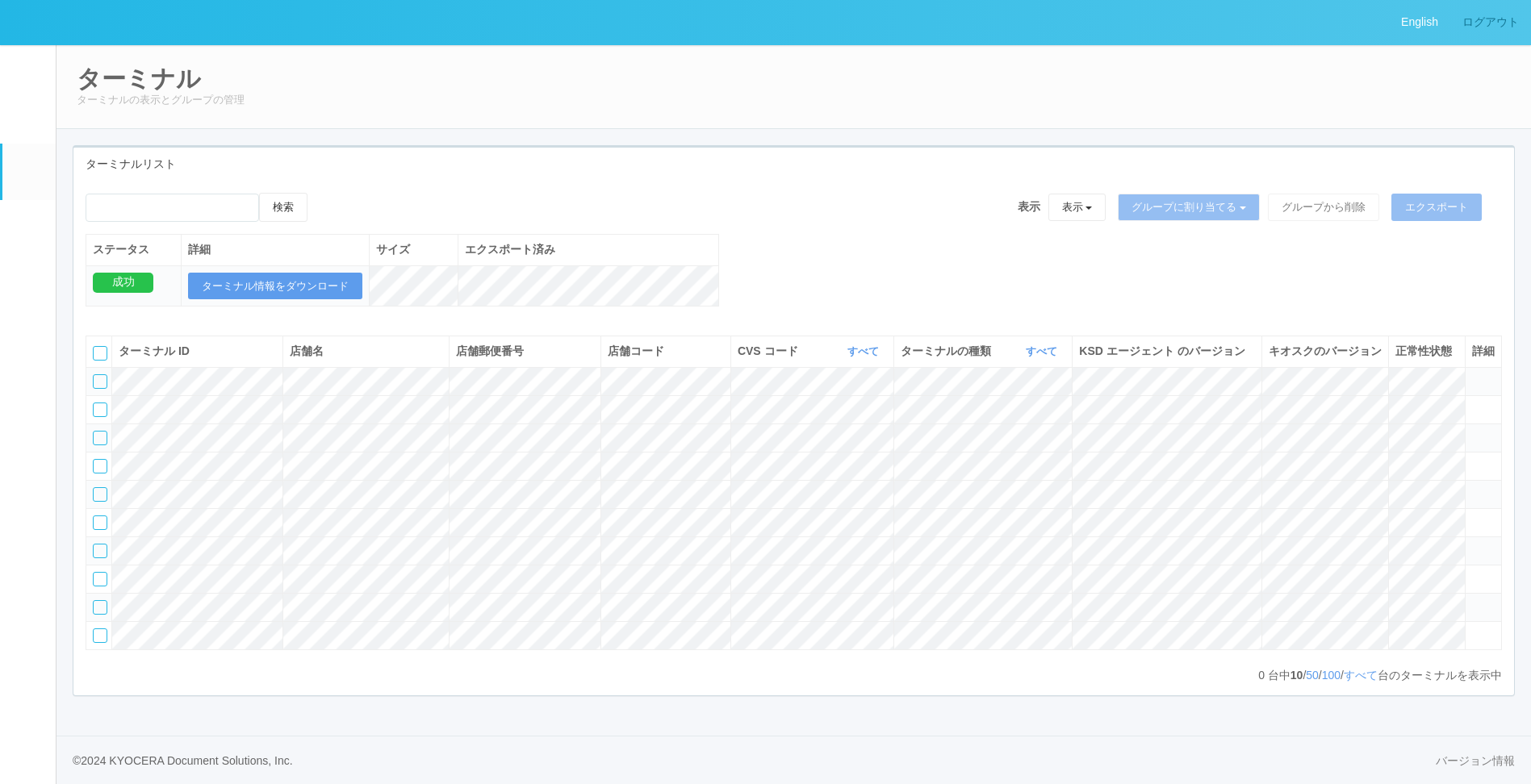
click at [1026, 36] on link "ログアウト" at bounding box center [1491, 22] width 81 height 44
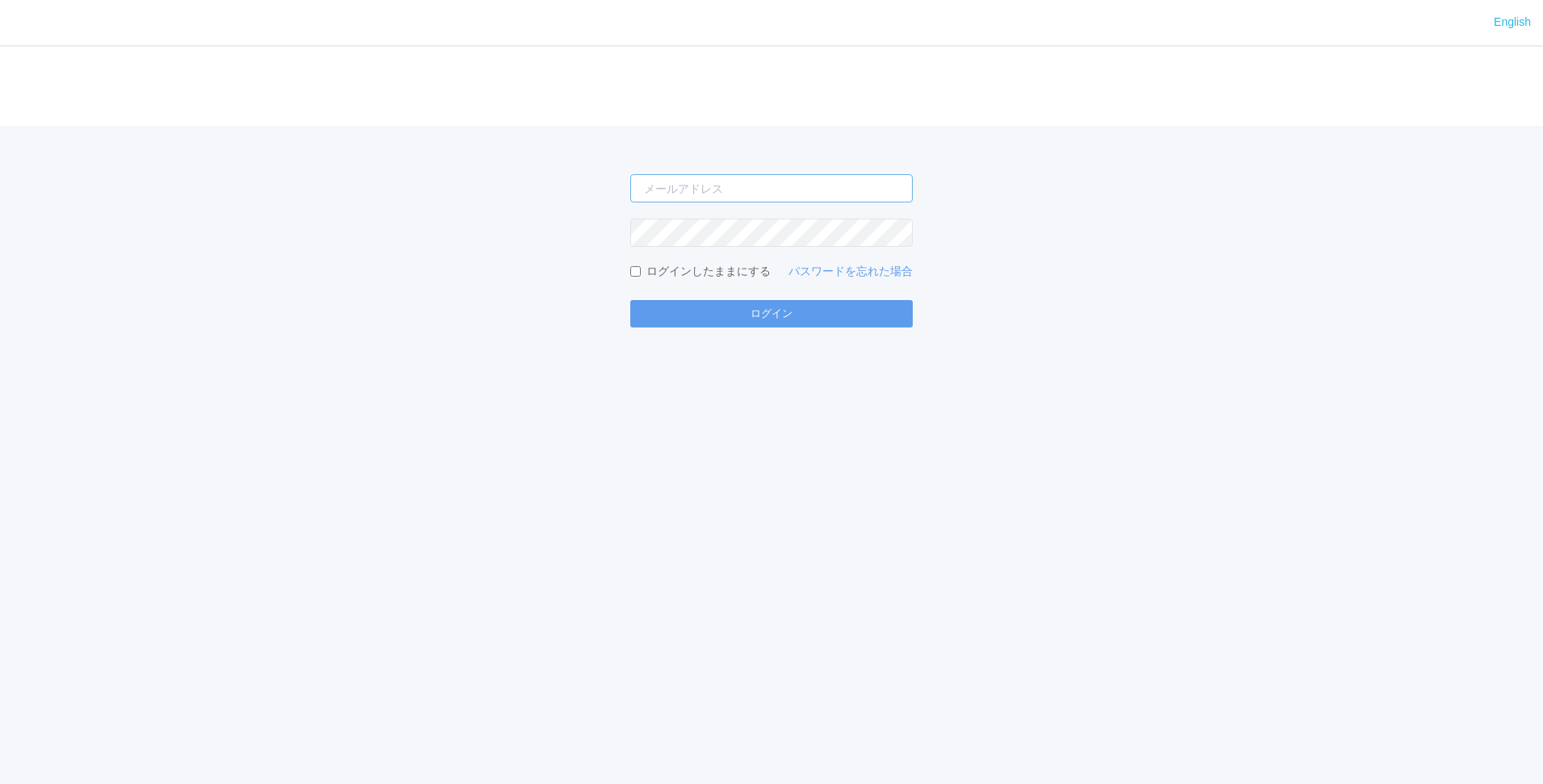
type input "[PERSON_NAME][EMAIL_ADDRESS][DOMAIN_NAME]"
